Goal: Task Accomplishment & Management: Manage account settings

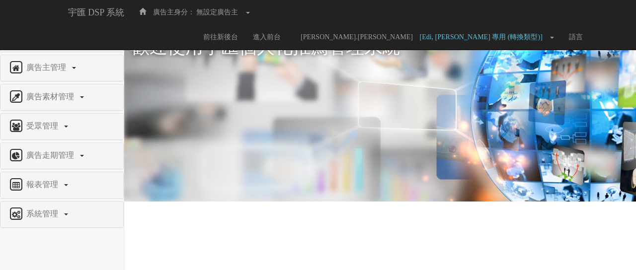
click at [48, 164] on div "廣告走期管理" at bounding box center [61, 156] width 123 height 26
click at [50, 158] on span "廣告走期管理" at bounding box center [51, 155] width 55 height 8
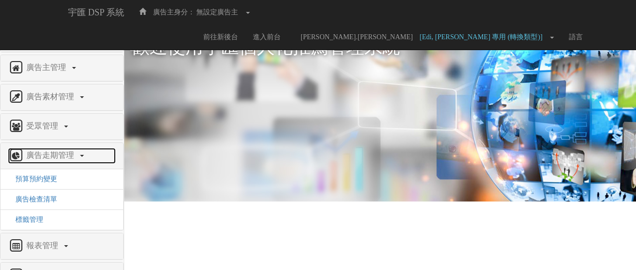
scroll to position [25, 0]
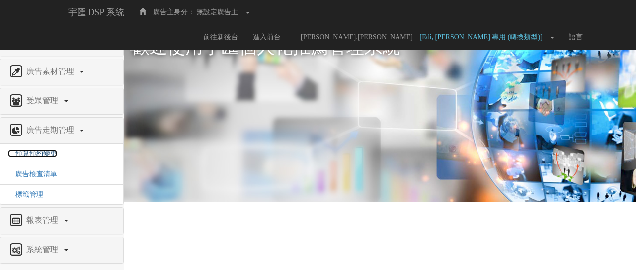
click at [46, 151] on span "預算預約變更" at bounding box center [32, 153] width 49 height 7
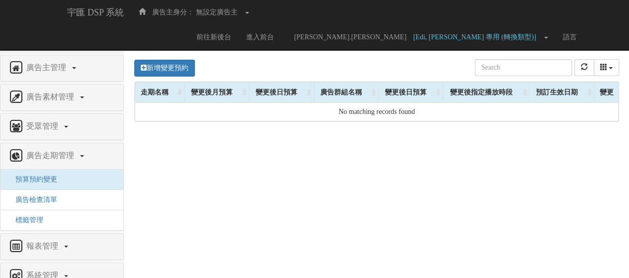
click at [367, 47] on button "請選擇廣告主" at bounding box center [363, 40] width 109 height 17
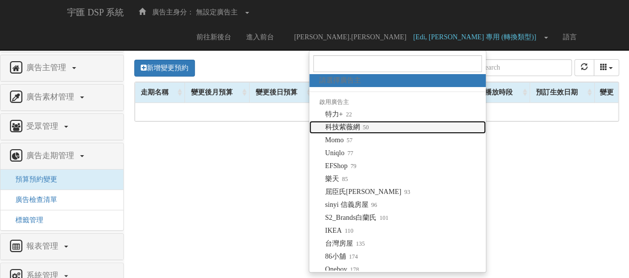
click at [353, 124] on span "科技紫薇網 50" at bounding box center [347, 127] width 44 height 10
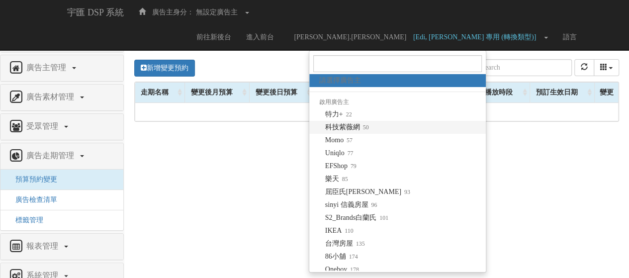
select select "50"
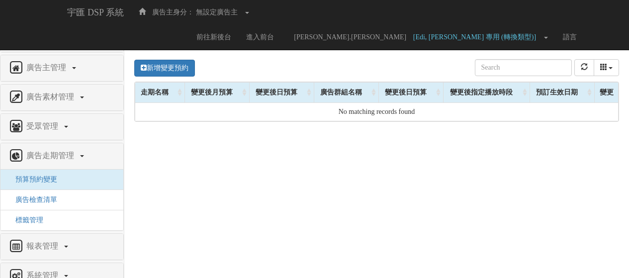
select select "50"
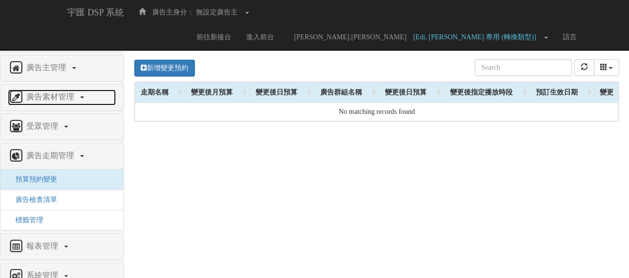
click at [60, 93] on span "廣告素材管理" at bounding box center [51, 96] width 55 height 8
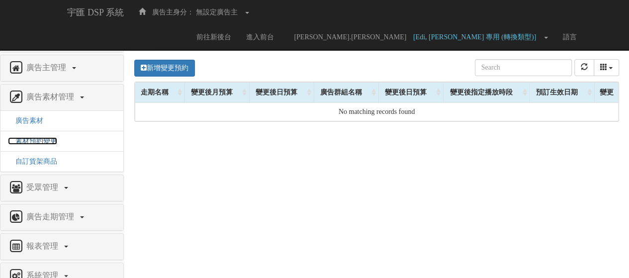
click at [37, 140] on span "素材預約變更" at bounding box center [32, 140] width 49 height 7
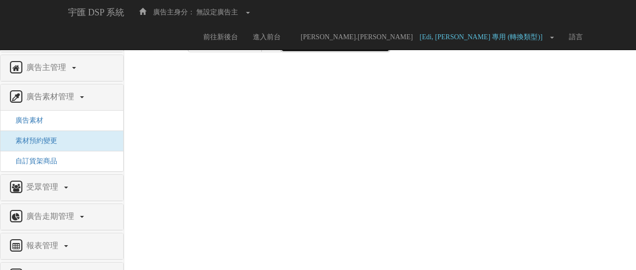
click at [329, 41] on div "請選擇廣告主" at bounding box center [332, 44] width 90 height 10
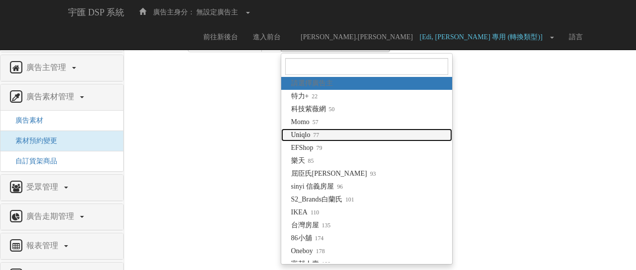
click at [324, 134] on link "Uniqlo 77" at bounding box center [366, 135] width 171 height 13
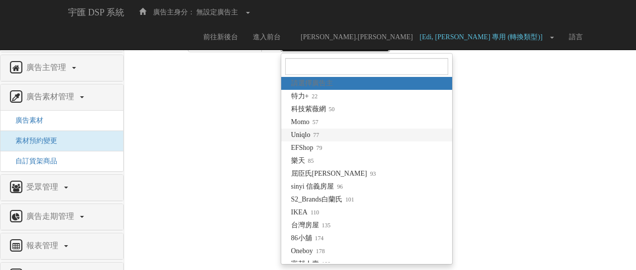
select select "77"
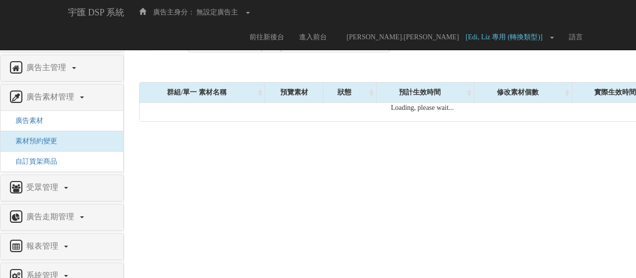
select select "77"
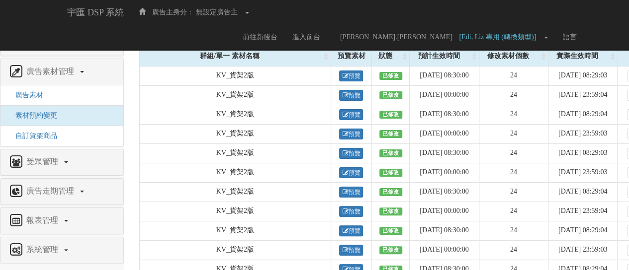
scroll to position [99, 0]
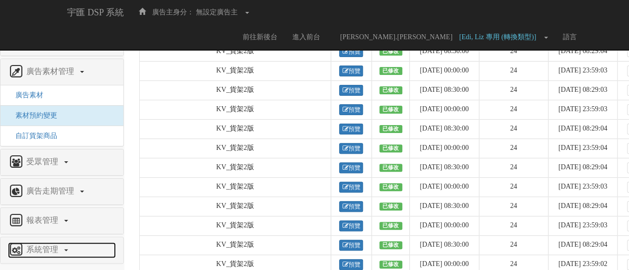
click at [38, 246] on span "系統管理" at bounding box center [43, 250] width 39 height 8
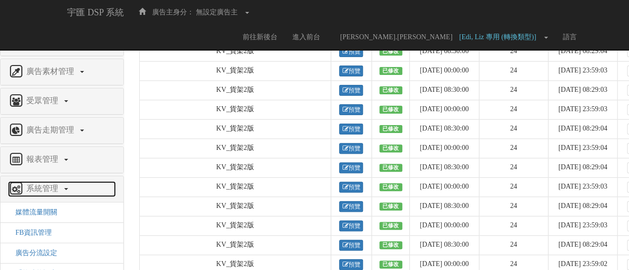
drag, startPoint x: 46, startPoint y: 189, endPoint x: 54, endPoint y: 172, distance: 19.1
click at [45, 189] on span "系統管理" at bounding box center [43, 188] width 39 height 8
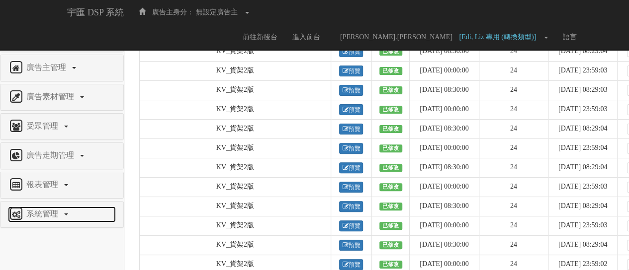
scroll to position [0, 0]
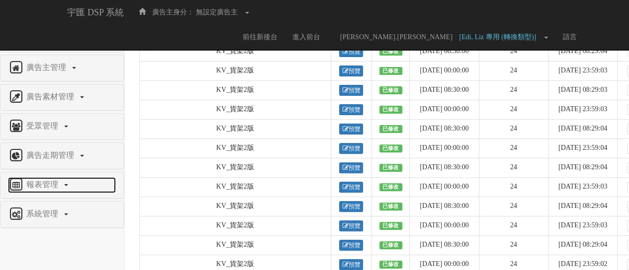
click at [32, 184] on span "報表管理" at bounding box center [43, 184] width 39 height 8
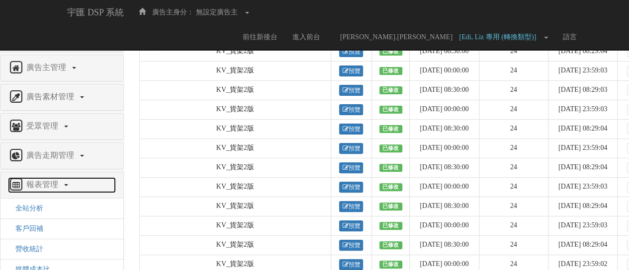
click at [40, 188] on link "報表管理" at bounding box center [62, 185] width 108 height 16
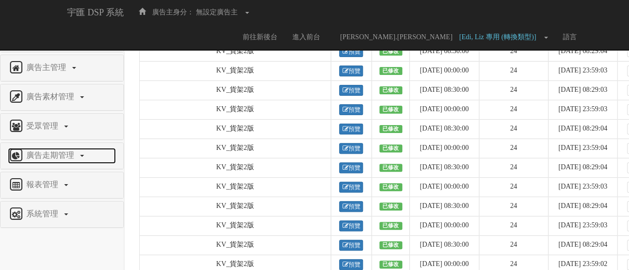
click at [48, 153] on span "廣告走期管理" at bounding box center [51, 155] width 55 height 8
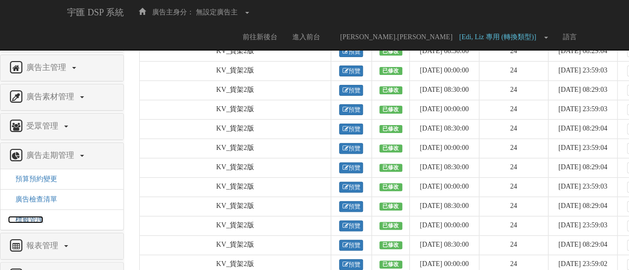
click at [23, 217] on span "標籤管理" at bounding box center [25, 219] width 35 height 7
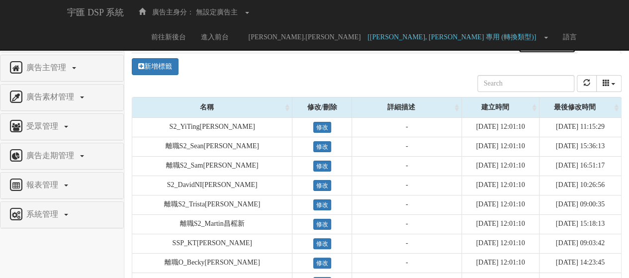
click at [549, 39] on link "業務類型標籤" at bounding box center [547, 42] width 58 height 21
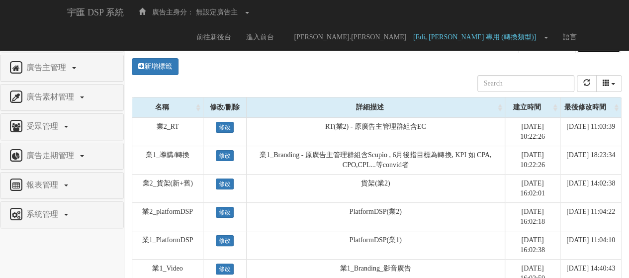
click at [588, 37] on link "其他標籤" at bounding box center [599, 42] width 44 height 21
